Goal: Task Accomplishment & Management: Use online tool/utility

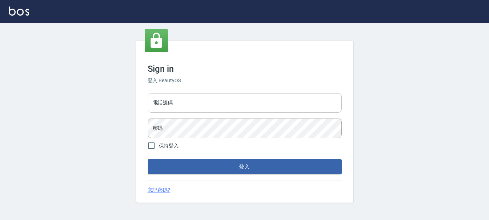
click at [177, 105] on input "電話號碼" at bounding box center [245, 103] width 194 height 20
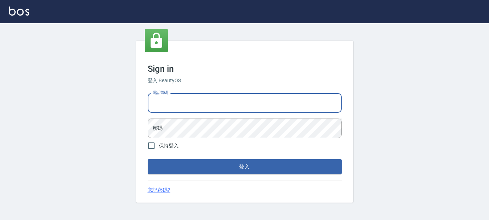
type input "0989752772"
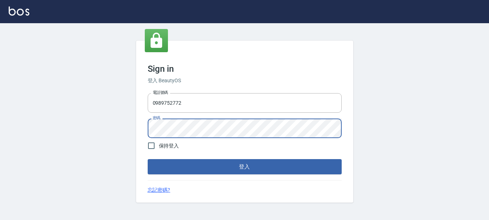
click at [148, 159] on button "登入" at bounding box center [245, 166] width 194 height 15
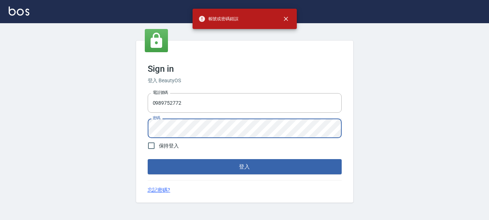
click at [148, 159] on button "登入" at bounding box center [245, 166] width 194 height 15
